Goal: Find specific page/section: Locate a particular part of the current website

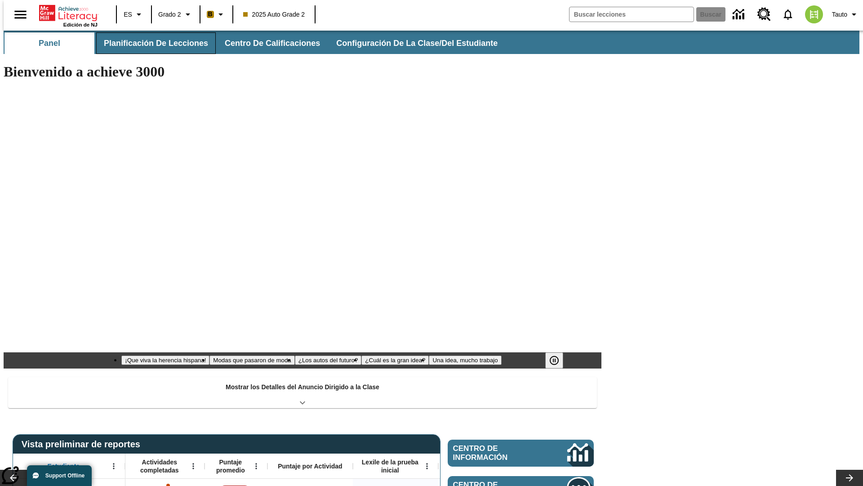
click at [151, 43] on button "Planificación de lecciones" at bounding box center [156, 43] width 120 height 22
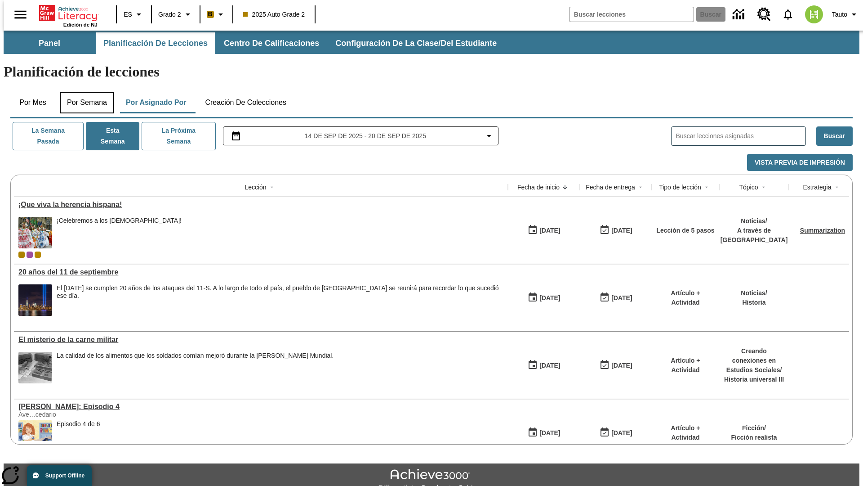
click at [84, 92] on button "Por semana" at bounding box center [87, 103] width 54 height 22
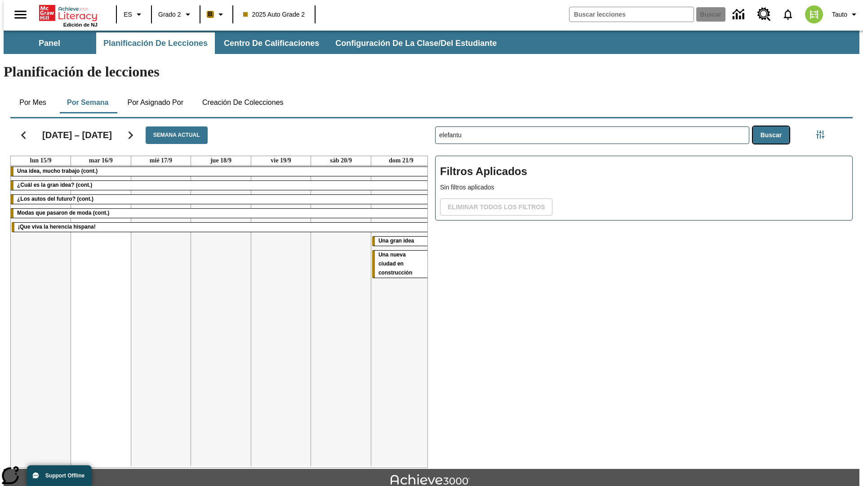
click at [773, 126] on button "Buscar" at bounding box center [771, 135] width 36 height 18
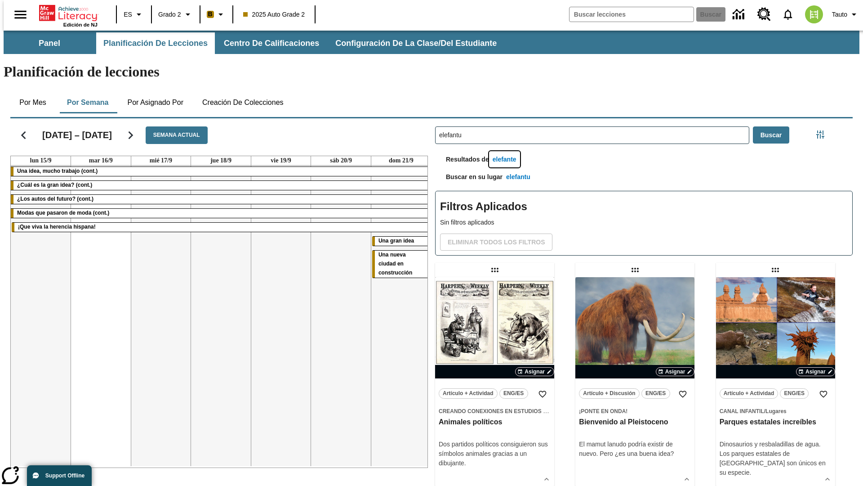
click at [506, 151] on button "elefante" at bounding box center [504, 159] width 31 height 17
type input "elefante"
